Goal: Navigation & Orientation: Find specific page/section

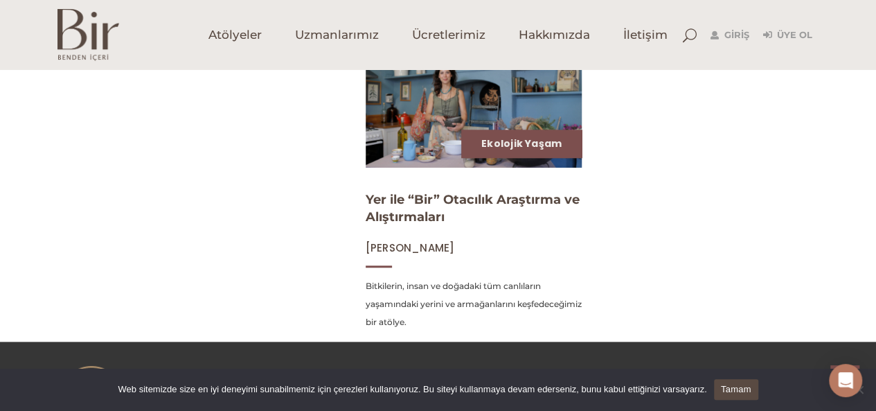
scroll to position [277, 0]
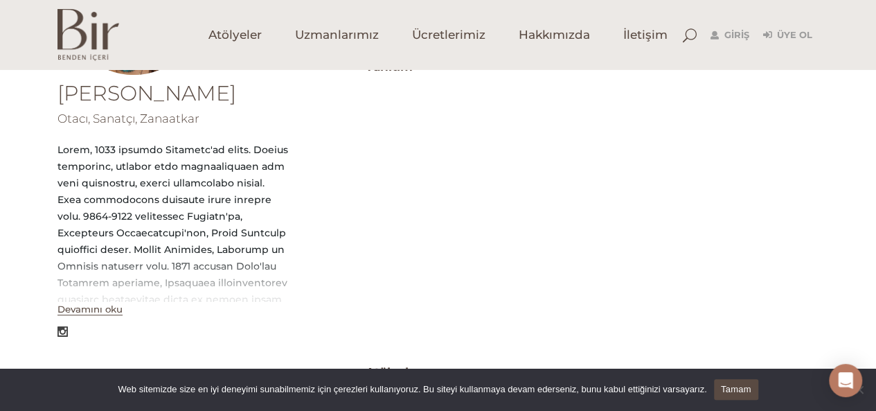
click at [99, 319] on div "Emine Boyner Otacı, Sanatçı, Zanaatkar Devamını oku" at bounding box center [191, 371] width 267 height 633
click at [97, 310] on button "Devamını oku" at bounding box center [90, 309] width 65 height 12
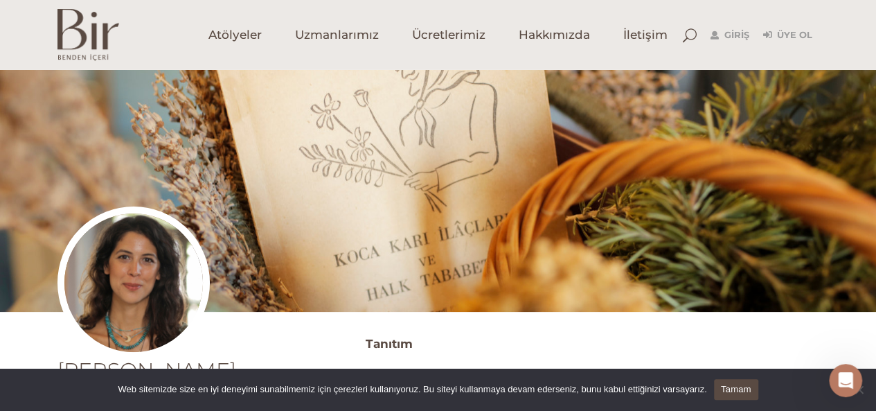
scroll to position [69, 0]
click at [454, 35] on span "Ücretlerimiz" at bounding box center [448, 35] width 73 height 16
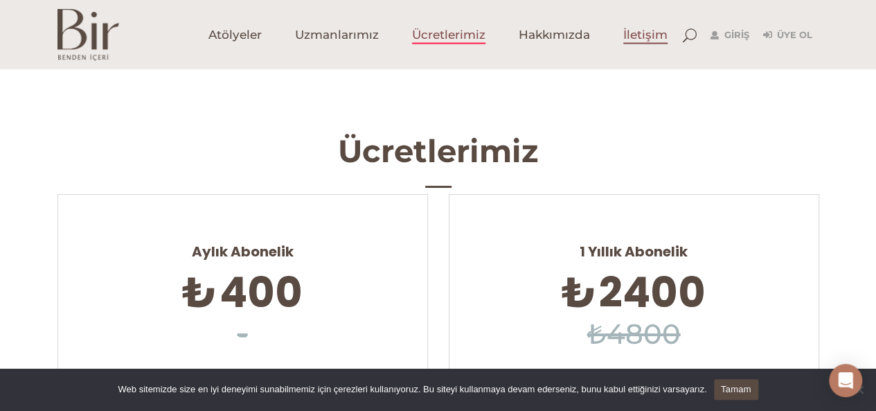
click at [630, 33] on span "İletişim" at bounding box center [646, 35] width 44 height 16
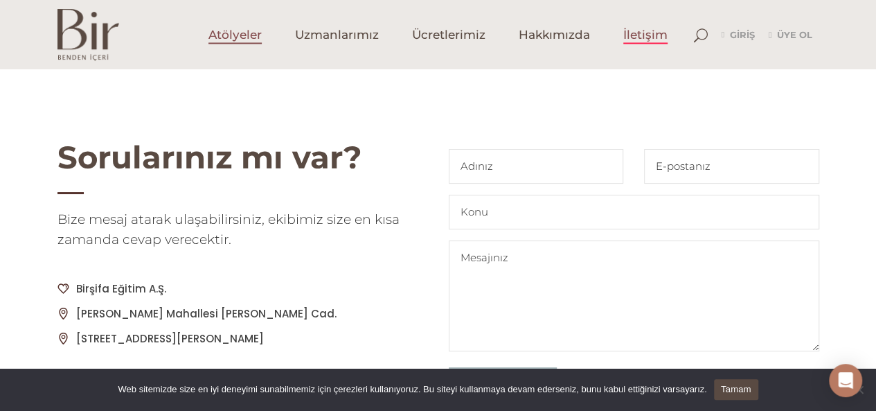
click at [247, 39] on span "Atölyeler" at bounding box center [235, 35] width 53 height 16
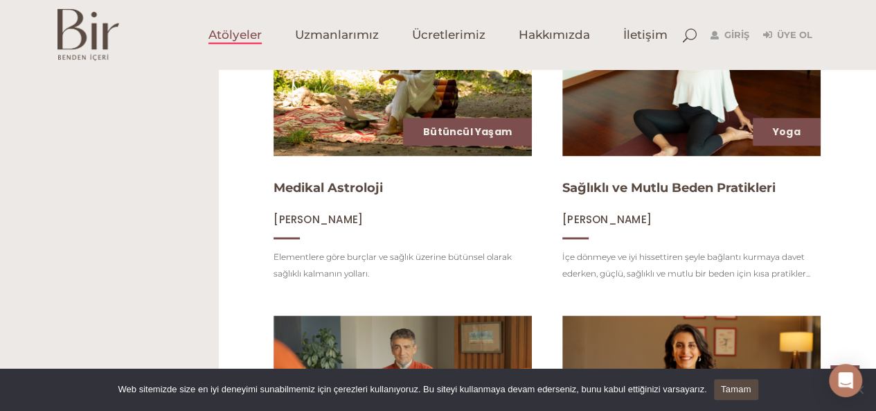
scroll to position [970, 0]
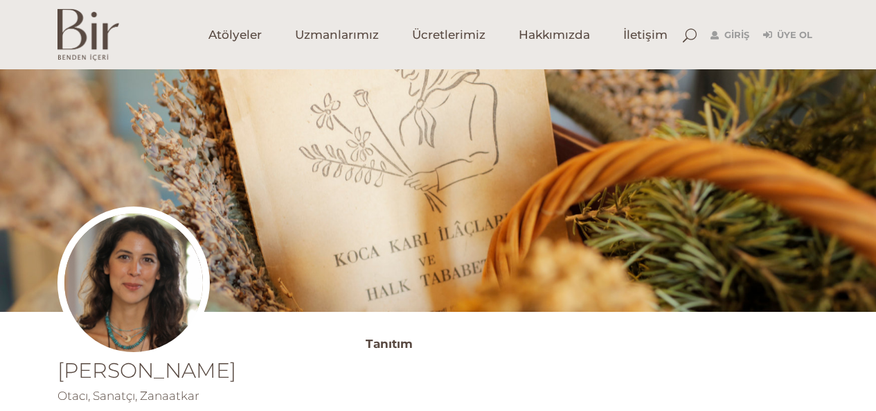
scroll to position [69, 0]
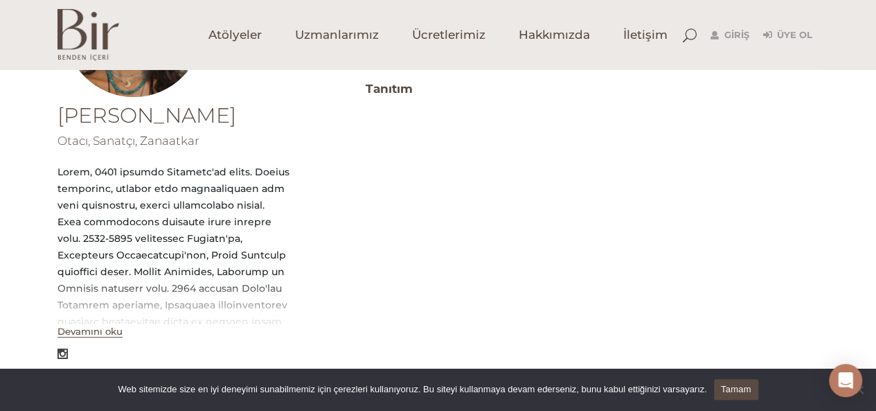
scroll to position [277, 0]
